Goal: Go to known website: Go to known website

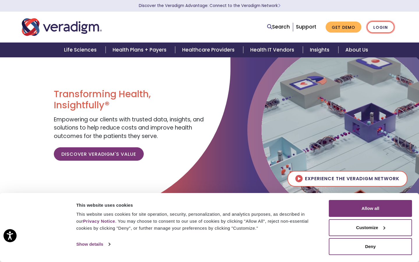
click at [379, 24] on link "Login" at bounding box center [380, 27] width 27 height 12
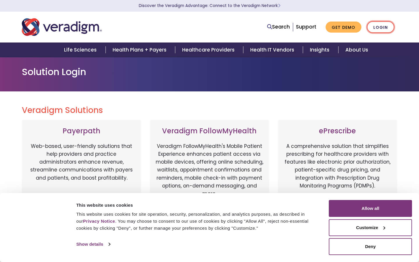
click at [383, 27] on link "Login" at bounding box center [380, 27] width 27 height 12
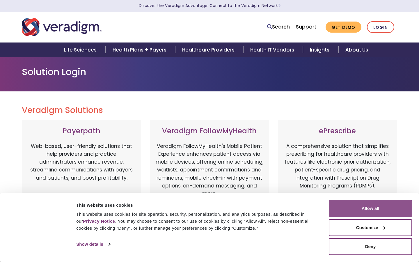
click at [371, 209] on button "Allow all" at bounding box center [370, 208] width 83 height 17
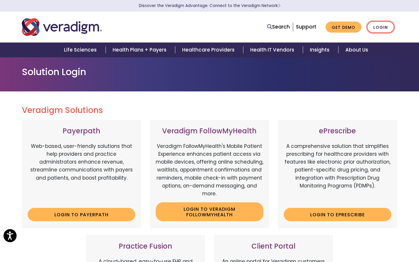
click at [385, 24] on link "Login" at bounding box center [380, 27] width 27 height 12
click at [374, 30] on link "Login" at bounding box center [380, 27] width 27 height 12
click at [377, 23] on link "Login" at bounding box center [380, 27] width 27 height 12
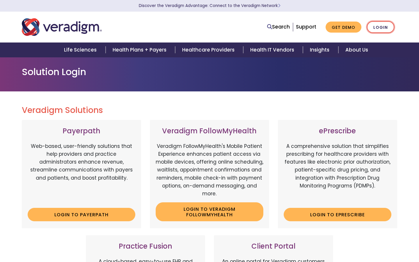
click at [377, 23] on link "Login" at bounding box center [380, 27] width 27 height 12
drag, startPoint x: 0, startPoint y: 0, endPoint x: 377, endPoint y: 23, distance: 378.0
click at [377, 23] on link "Login" at bounding box center [380, 27] width 27 height 12
click at [63, 69] on h1 "Solution Login" at bounding box center [209, 71] width 375 height 11
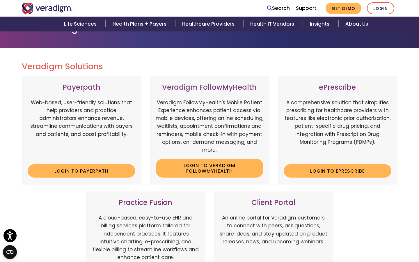
scroll to position [47, 0]
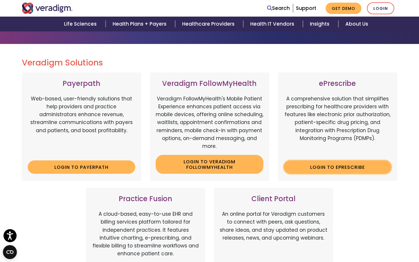
click at [325, 160] on link "Login to ePrescribe" at bounding box center [338, 166] width 108 height 13
